Goal: Check status

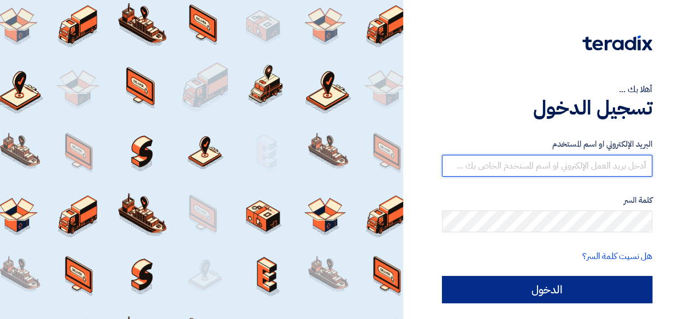
type input "[EMAIL_ADDRESS][DOMAIN_NAME]"
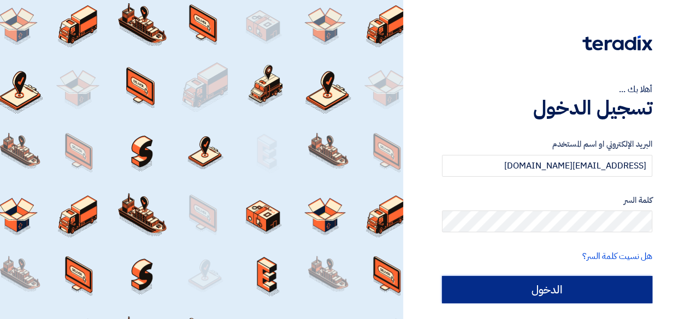
click at [536, 292] on input "الدخول" at bounding box center [547, 289] width 210 height 27
type input "Sign in"
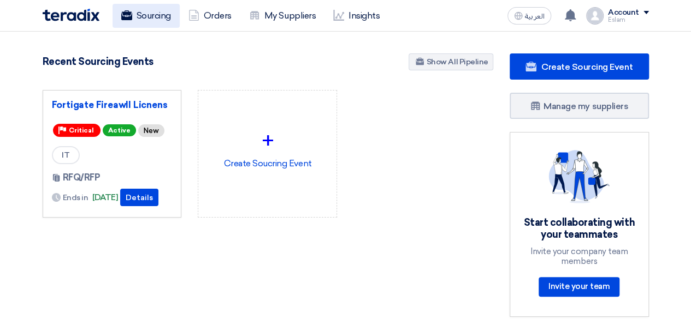
click at [150, 17] on link "Sourcing" at bounding box center [145, 16] width 67 height 24
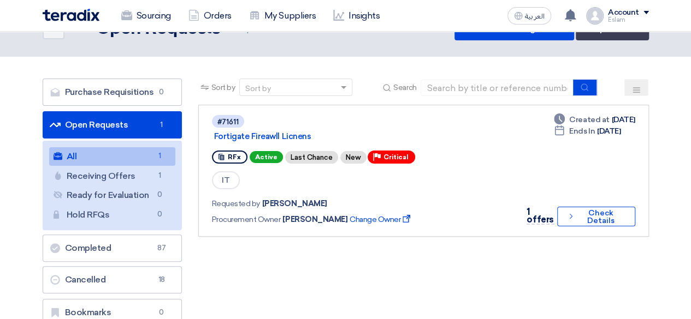
scroll to position [55, 0]
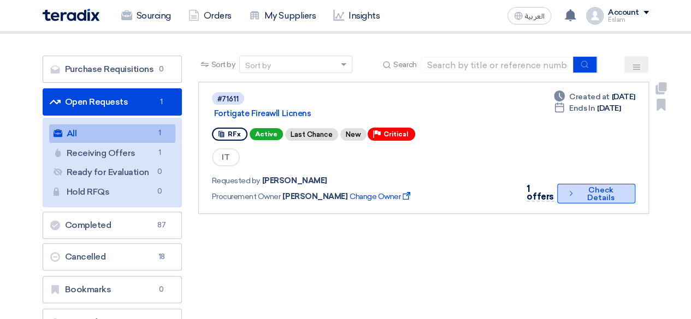
click at [619, 203] on button "Check details Check Details" at bounding box center [596, 194] width 78 height 20
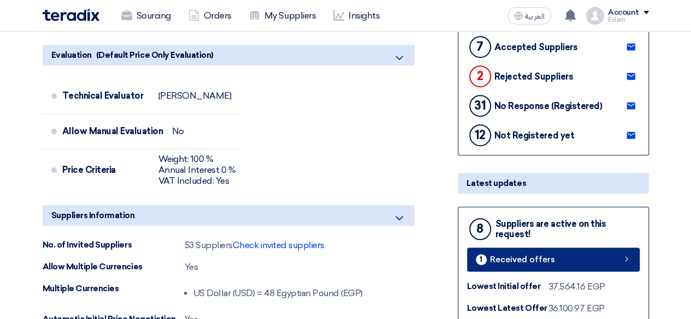
click at [529, 256] on span "Received offers" at bounding box center [522, 260] width 65 height 8
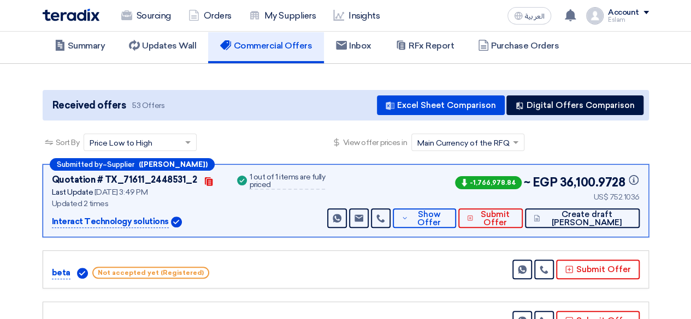
scroll to position [109, 0]
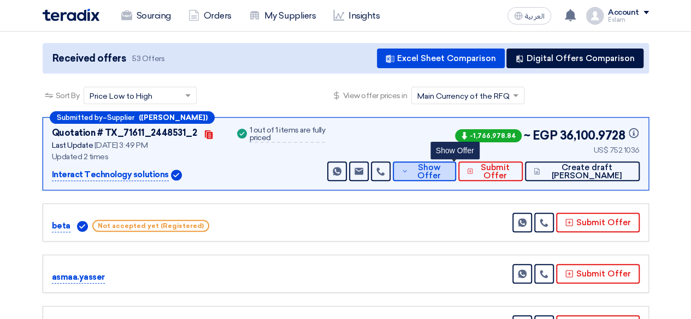
click at [447, 171] on span "Show Offer" at bounding box center [429, 172] width 36 height 16
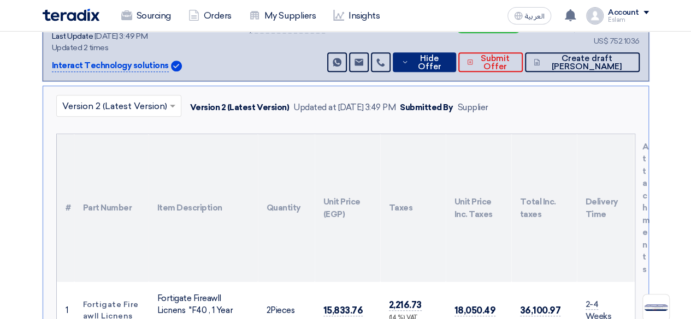
scroll to position [328, 0]
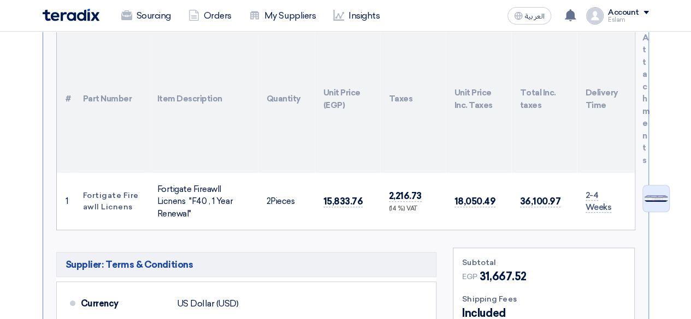
click at [649, 198] on img at bounding box center [656, 198] width 26 height 9
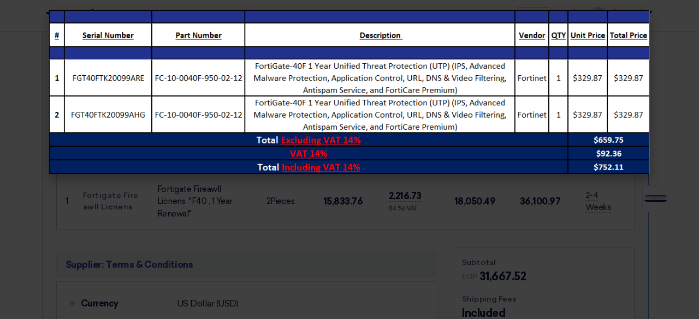
click at [354, 224] on modal-container at bounding box center [349, 159] width 699 height 319
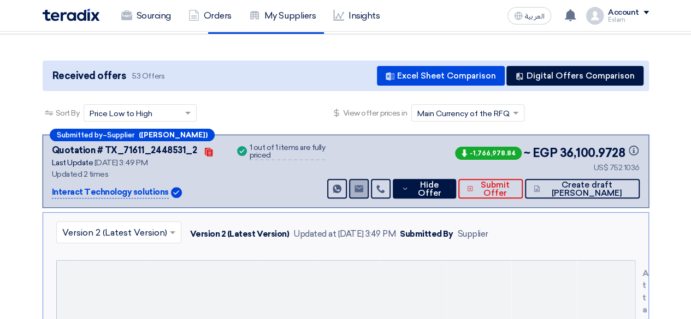
scroll to position [109, 0]
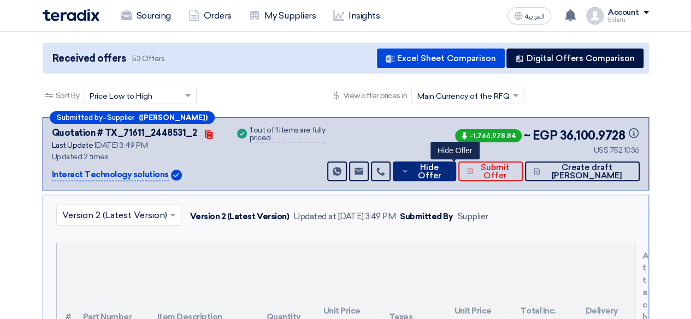
click at [447, 164] on span "Hide Offer" at bounding box center [428, 172] width 35 height 16
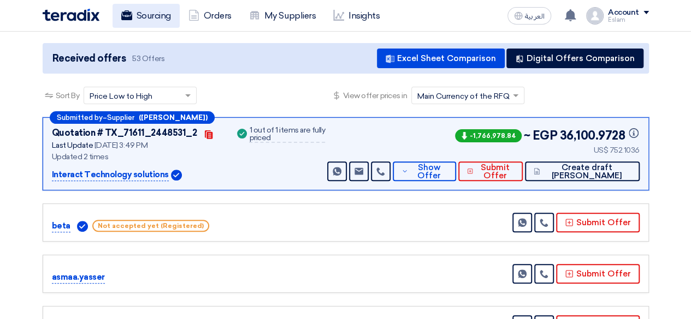
click at [137, 23] on link "Sourcing" at bounding box center [145, 16] width 67 height 24
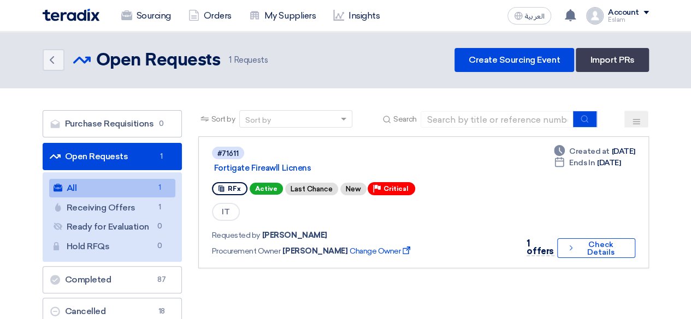
click at [120, 43] on header "Back Open Requests Open Requests 1" at bounding box center [345, 60] width 691 height 57
click at [152, 28] on div "Sourcing Orders My Suppliers Insights العربية ع a new question for Fortigate Fi…" at bounding box center [345, 15] width 622 height 31
click at [152, 25] on link "Sourcing" at bounding box center [145, 16] width 67 height 24
click at [139, 17] on link "Sourcing" at bounding box center [145, 16] width 67 height 24
click at [351, 319] on div "Sort by Sort by Search Category Owner Type" at bounding box center [423, 253] width 467 height 286
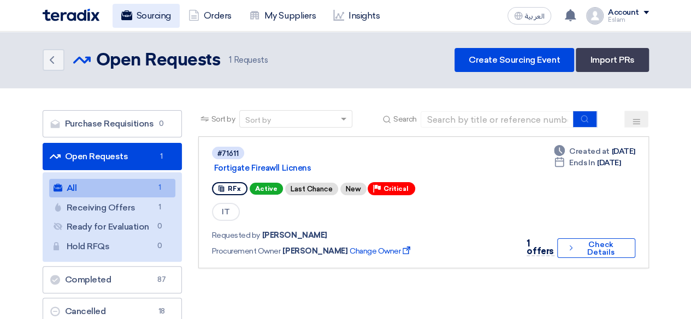
click at [123, 18] on use at bounding box center [126, 15] width 11 height 10
